Goal: Task Accomplishment & Management: Complete application form

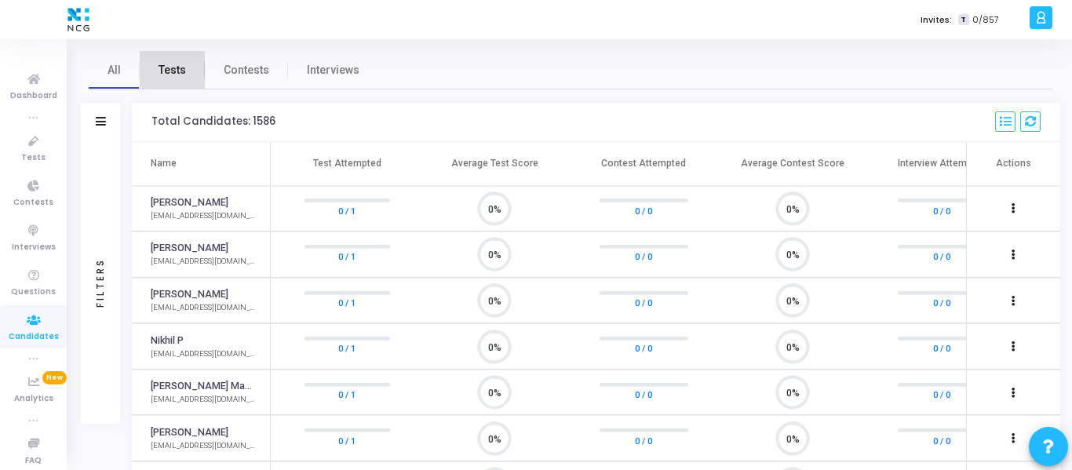
click at [184, 70] on span "Tests" at bounding box center [172, 70] width 27 height 16
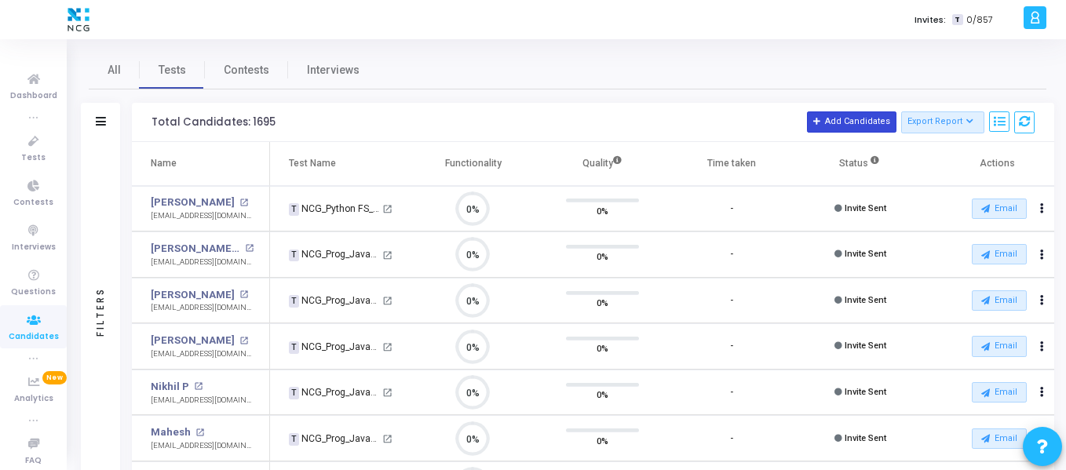
click at [831, 116] on button "Add Candidates" at bounding box center [851, 121] width 89 height 20
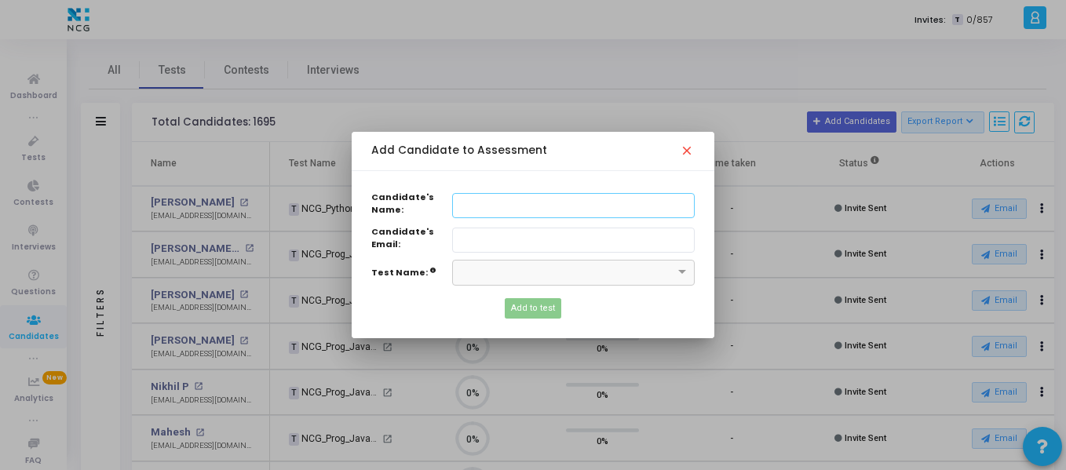
paste input "[PERSON_NAME]"
type input "[PERSON_NAME]"
click at [484, 234] on input "Candidate's Name:" at bounding box center [573, 241] width 243 height 26
paste input "[EMAIL_ADDRESS][DOMAIN_NAME]"
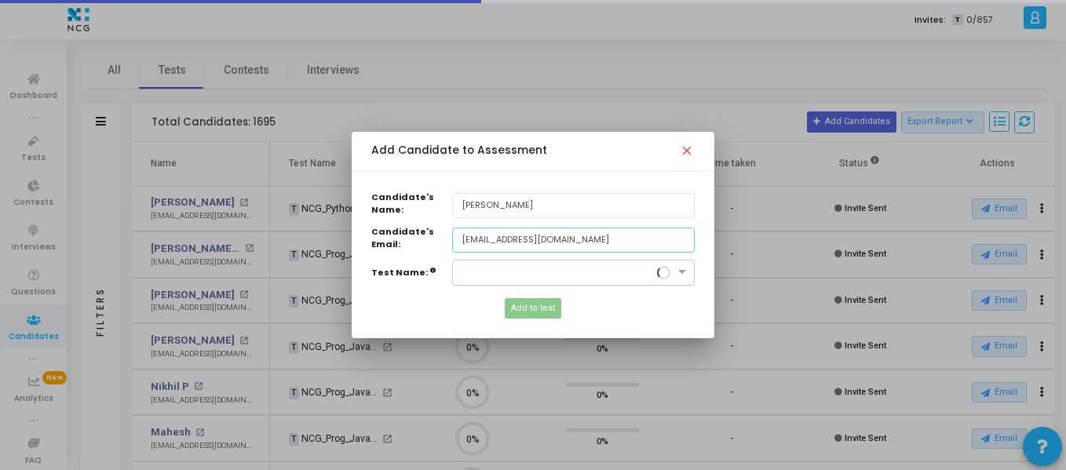
type input "[EMAIL_ADDRESS][DOMAIN_NAME]"
click at [486, 263] on div "×" at bounding box center [573, 273] width 243 height 26
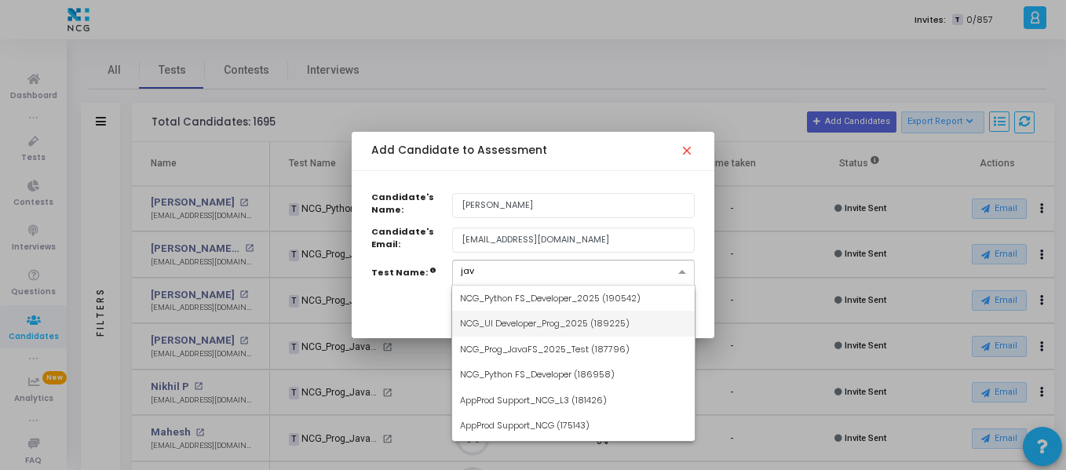
type input "java"
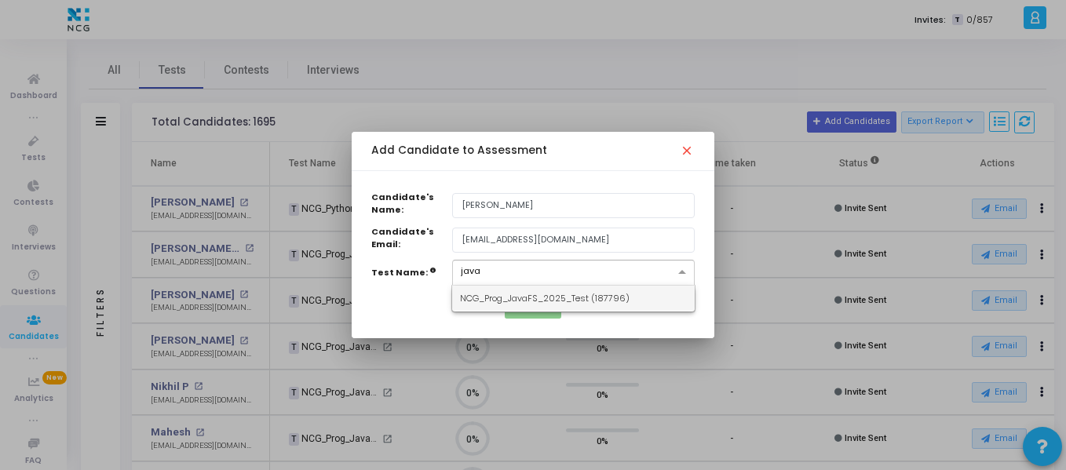
click at [530, 298] on span "NCG_Prog_JavaFS_2025_Test (187796)" at bounding box center [545, 298] width 170 height 13
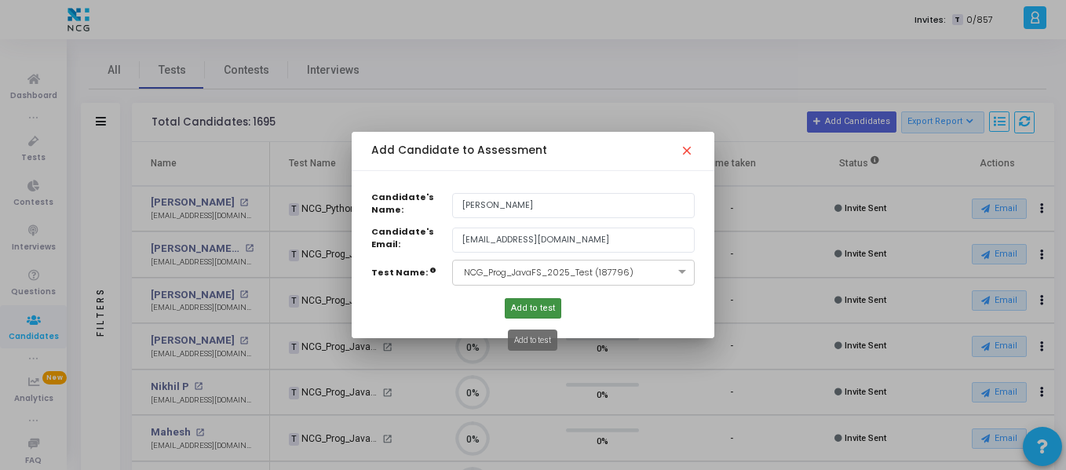
click at [531, 299] on button "Add to test" at bounding box center [533, 308] width 57 height 20
